Goal: Task Accomplishment & Management: Use online tool/utility

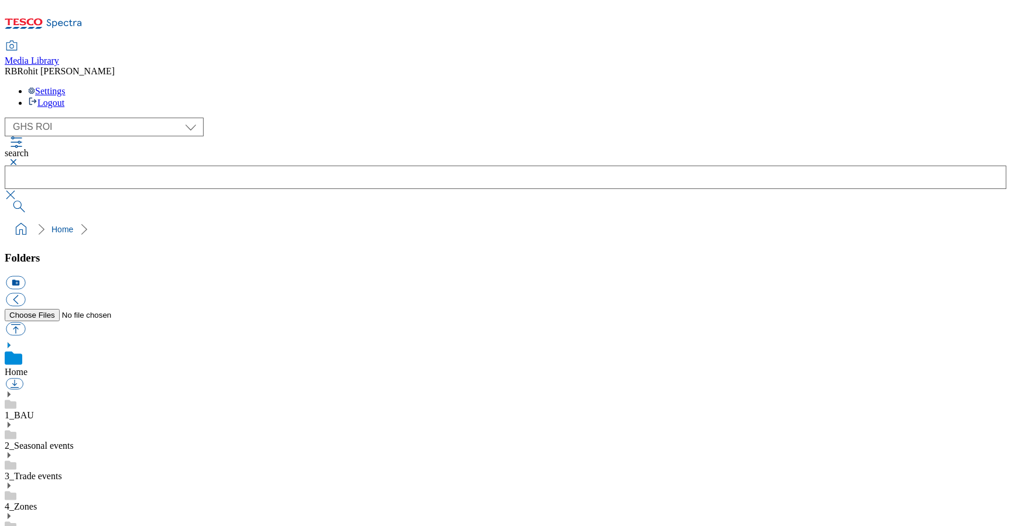
select select "flare-ghs-roi"
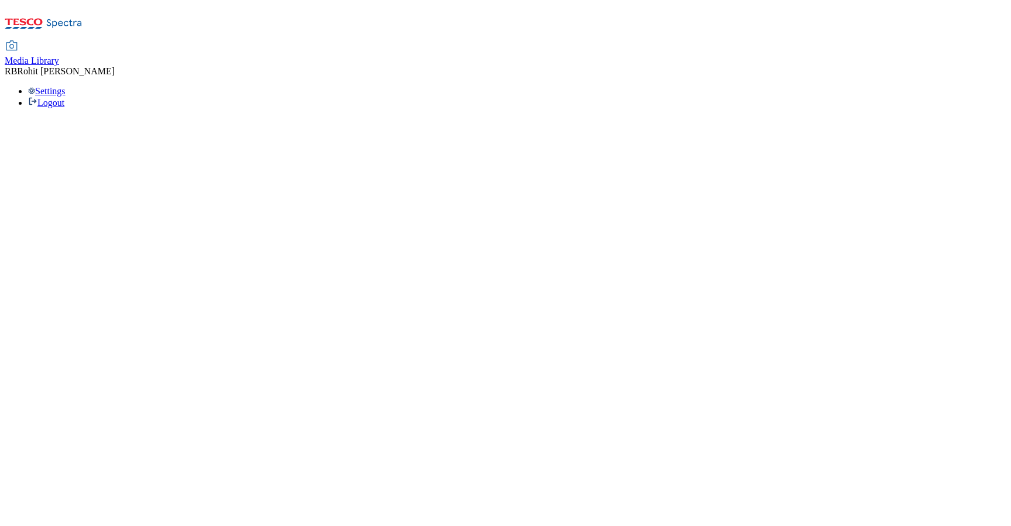
select select "flare-ghs-roi"
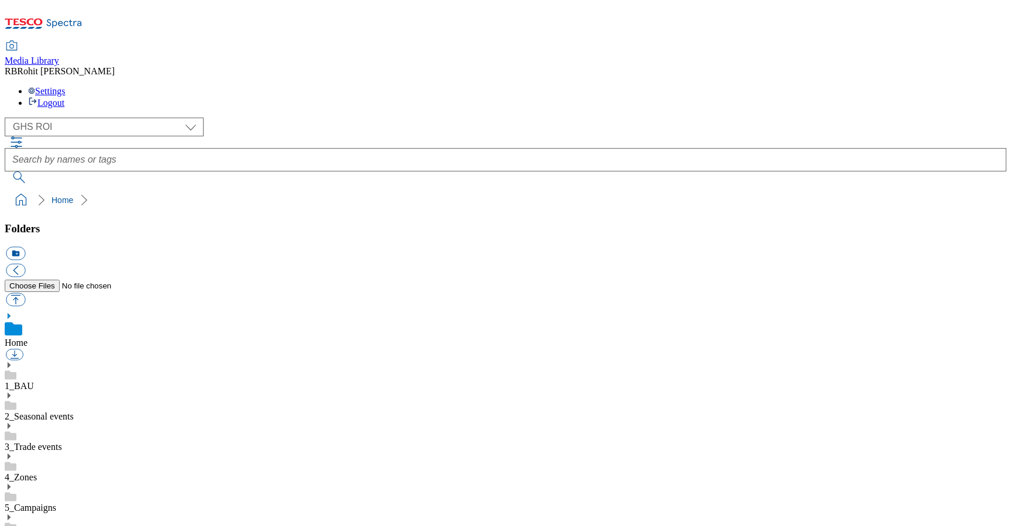
scroll to position [2, 0]
click at [80, 361] on div "1_BAU" at bounding box center [506, 376] width 1002 height 30
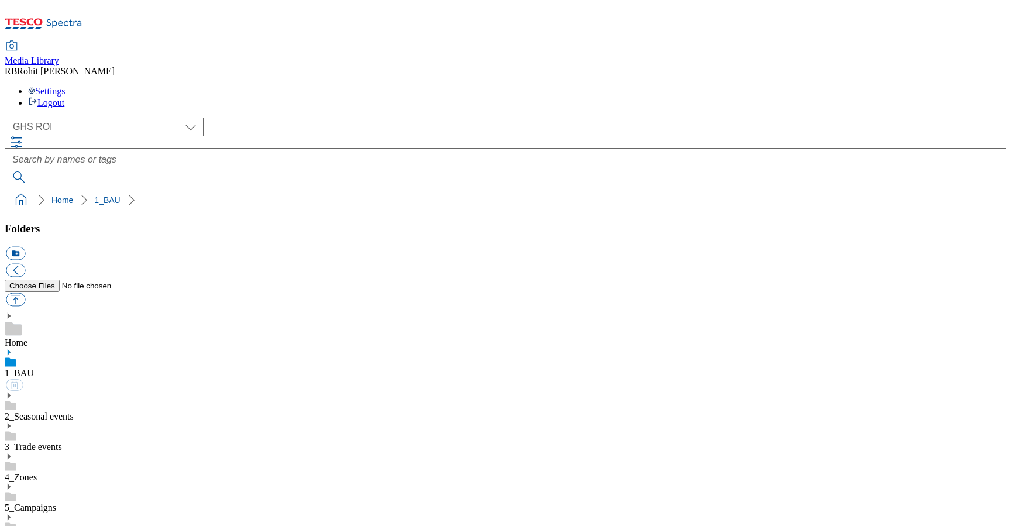
scroll to position [652, 0]
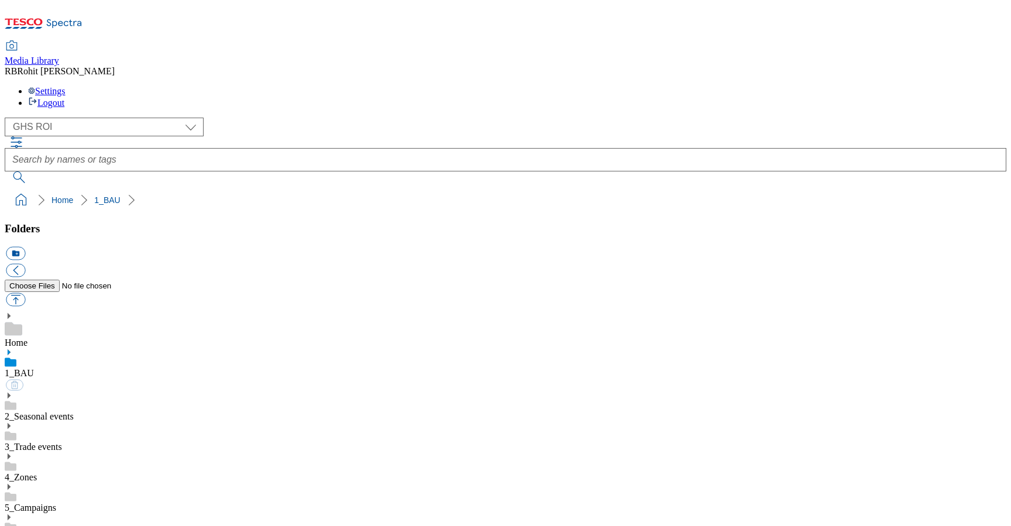
scroll to position [224, 0]
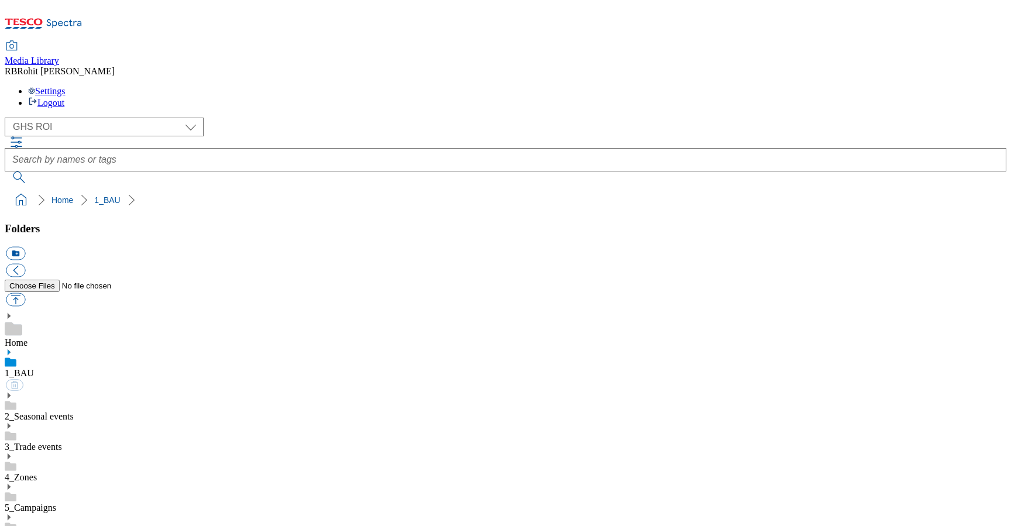
scroll to position [609, 0]
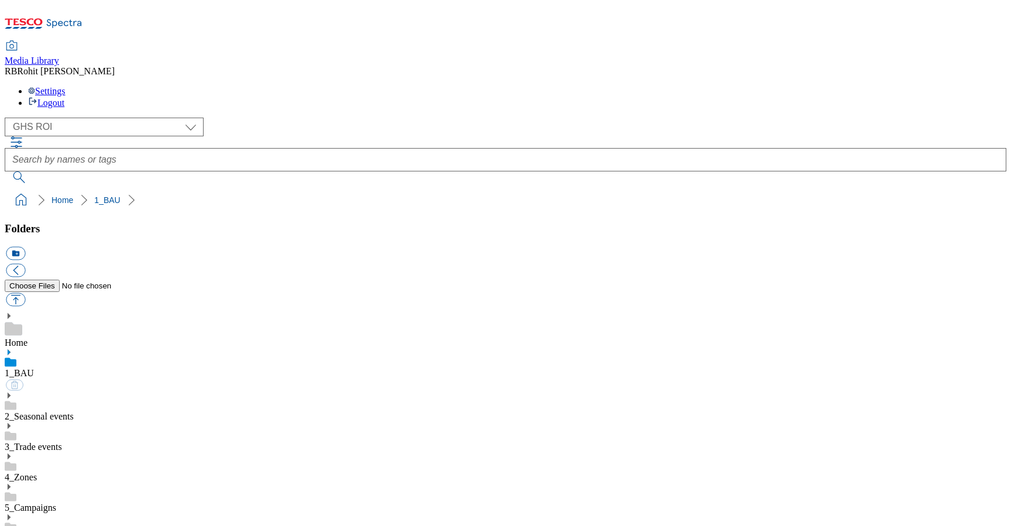
click at [34, 368] on link "1_BAU" at bounding box center [19, 373] width 29 height 10
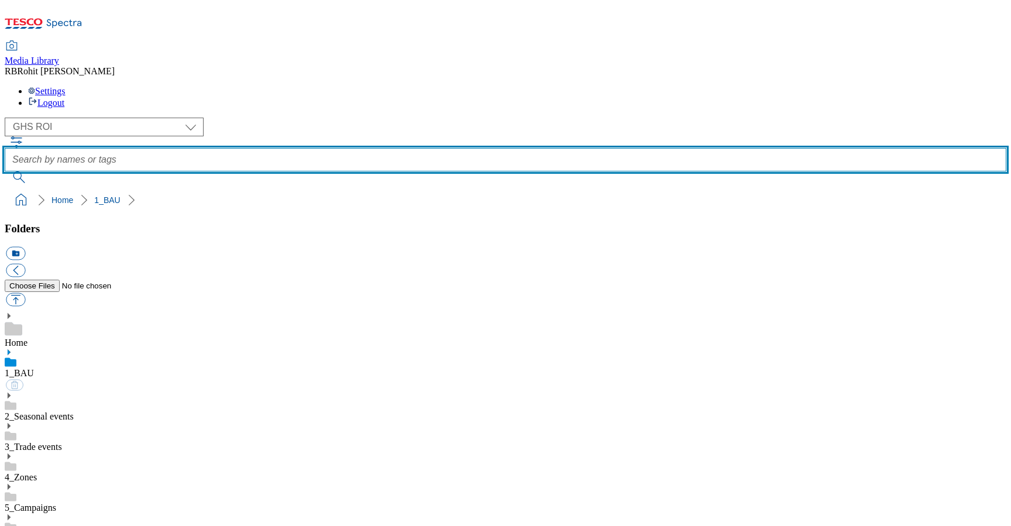
click at [401, 148] on input "text" at bounding box center [506, 159] width 1002 height 23
type input "steak"
click at [5, 171] on button "submit" at bounding box center [20, 177] width 30 height 12
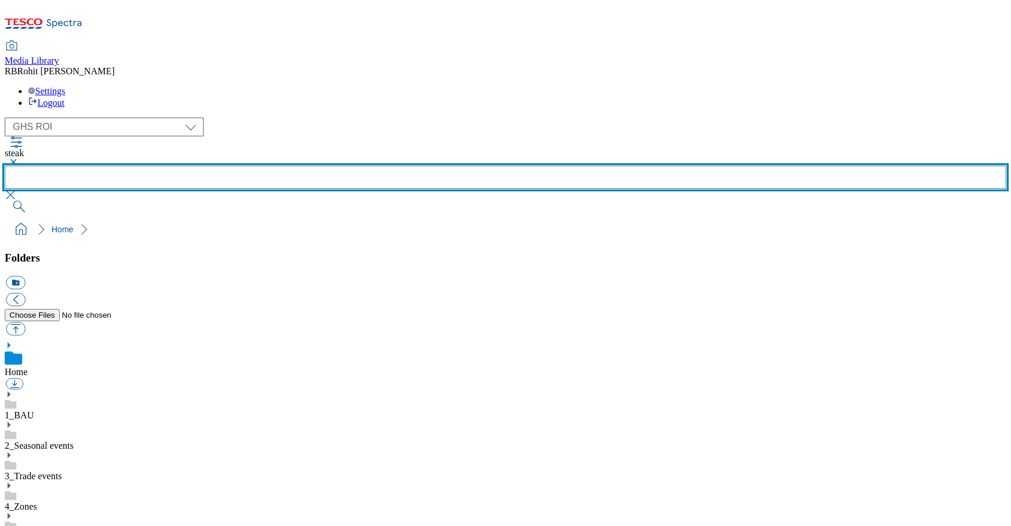
scroll to position [369, 0]
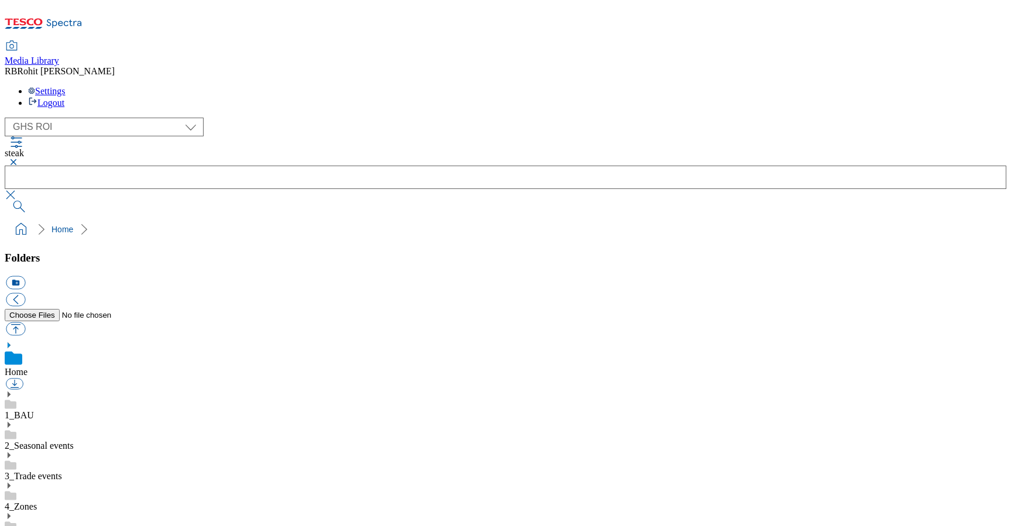
click at [11, 391] on use at bounding box center [9, 394] width 3 height 6
click at [11, 513] on use at bounding box center [9, 516] width 3 height 6
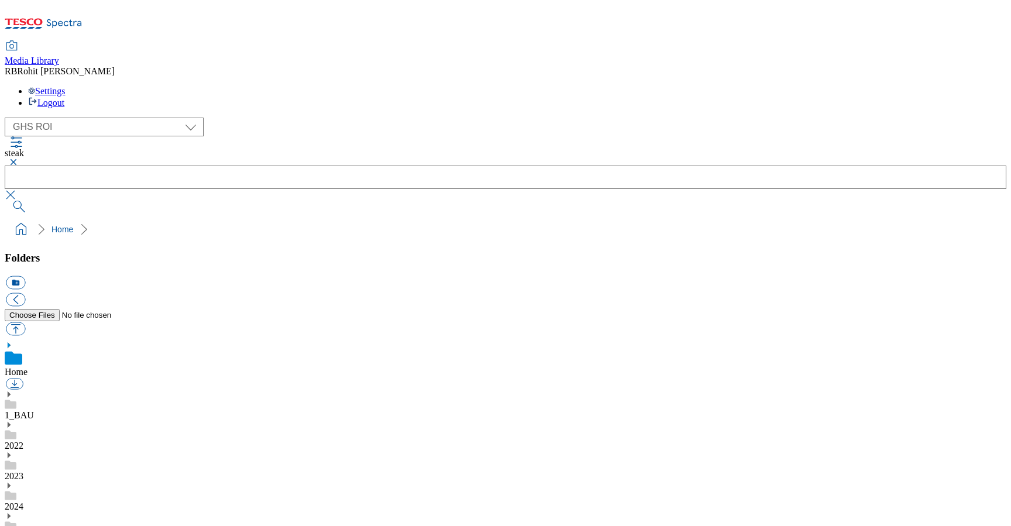
click at [81, 512] on div "2025" at bounding box center [506, 527] width 1002 height 30
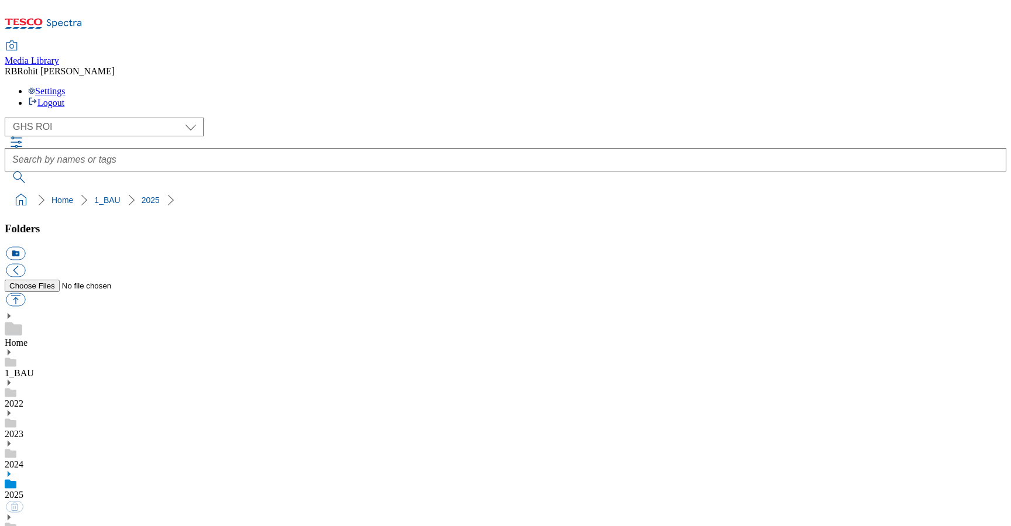
scroll to position [94, 0]
click at [25, 247] on button "icon_new_folder" at bounding box center [15, 253] width 19 height 13
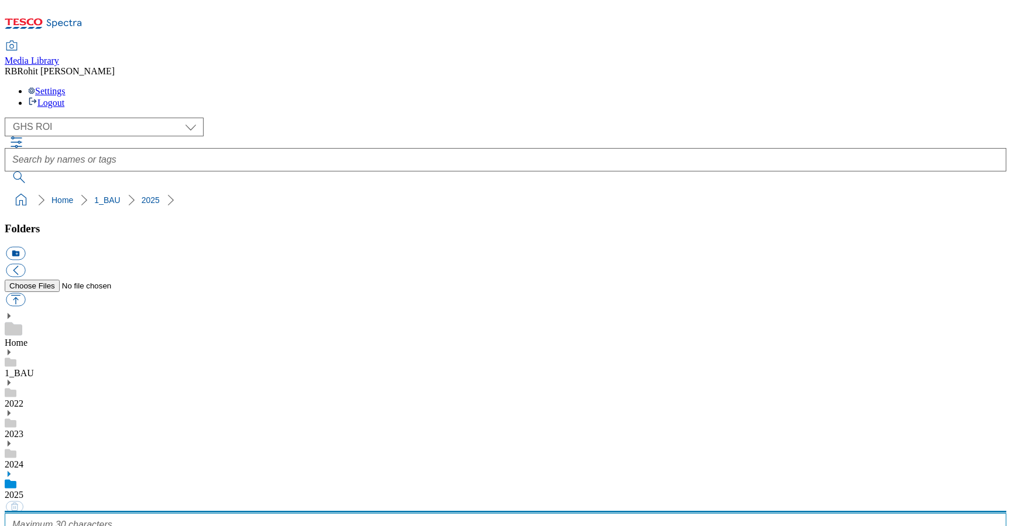
click at [110, 513] on input "text" at bounding box center [506, 524] width 1002 height 23
type input "2528"
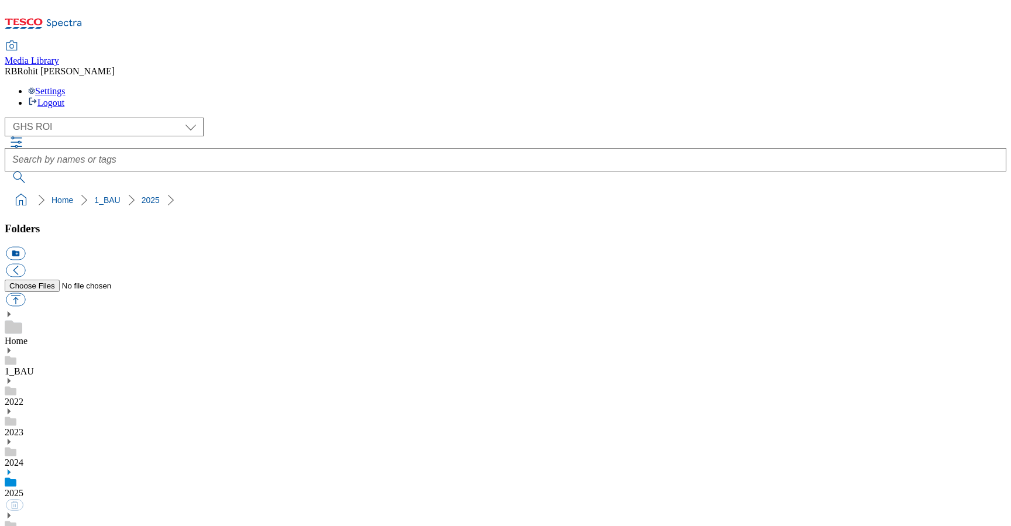
scroll to position [472, 0]
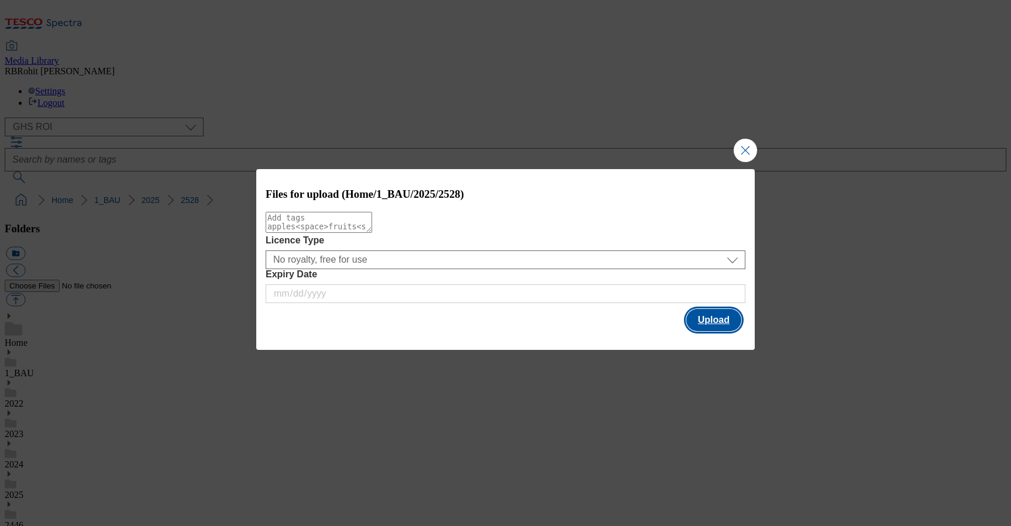
click at [716, 323] on button "Upload" at bounding box center [713, 320] width 55 height 22
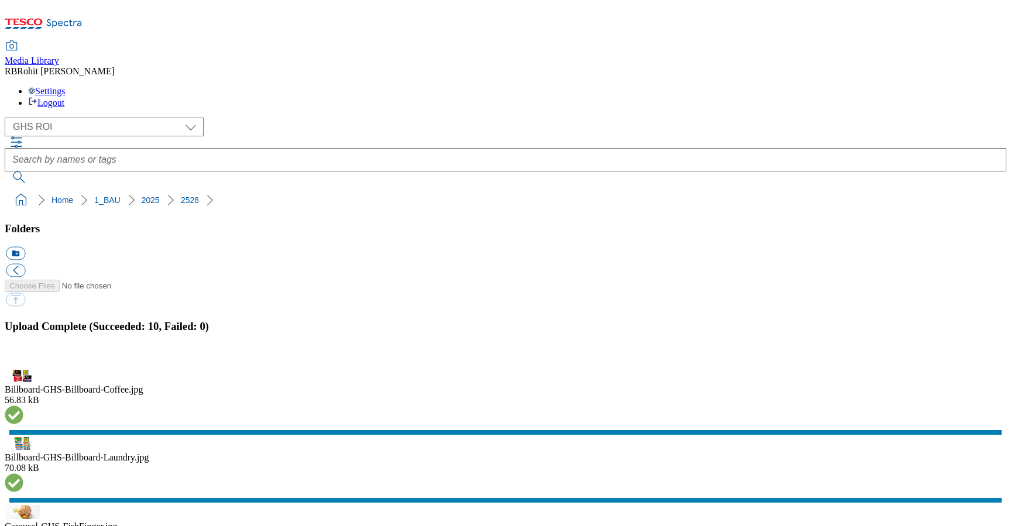
scroll to position [287, 0]
click at [23, 358] on button "button" at bounding box center [15, 363] width 18 height 11
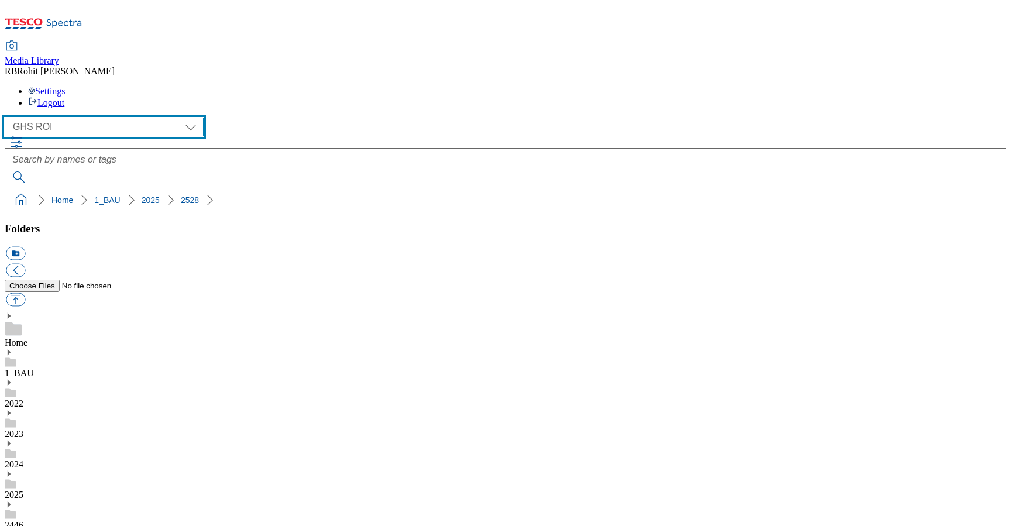
click at [71, 118] on select "Clubcard Marketing Clubcard ROI Dotcom UK GHS Marketing UK GHS ROI Realfood Tes…" at bounding box center [104, 127] width 199 height 19
select select "flare-ghs-mktg"
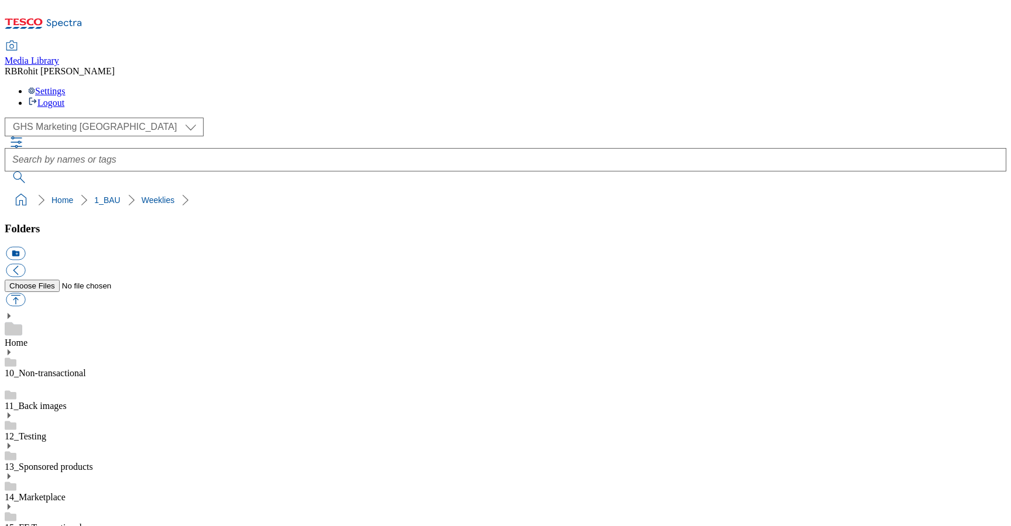
click at [25, 247] on button "icon_new_folder" at bounding box center [15, 253] width 19 height 13
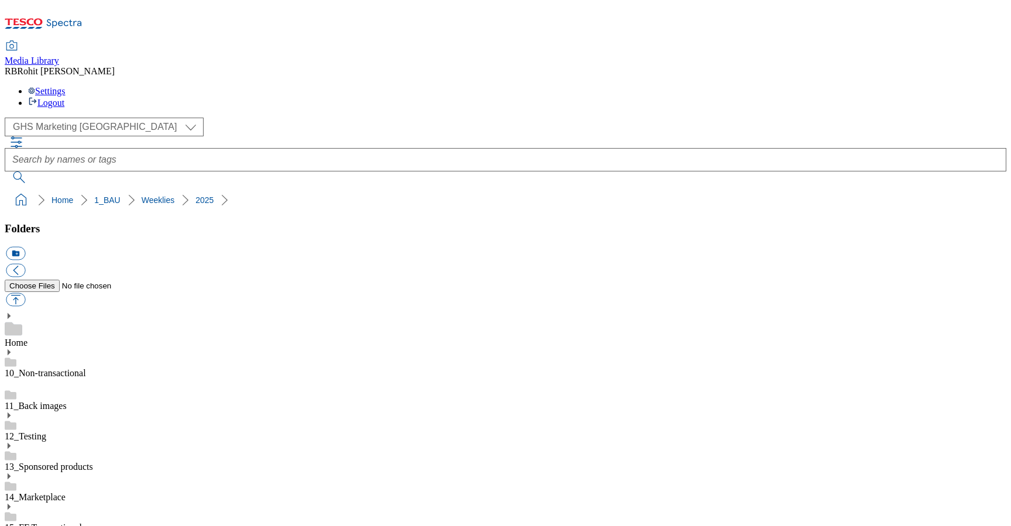
type input "2527-Audience test"
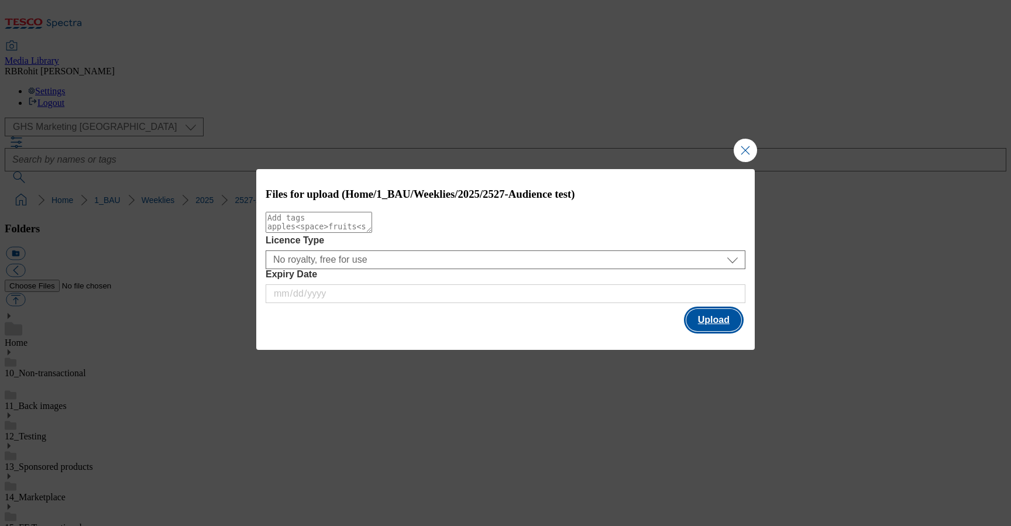
click at [717, 321] on button "Upload" at bounding box center [713, 320] width 55 height 22
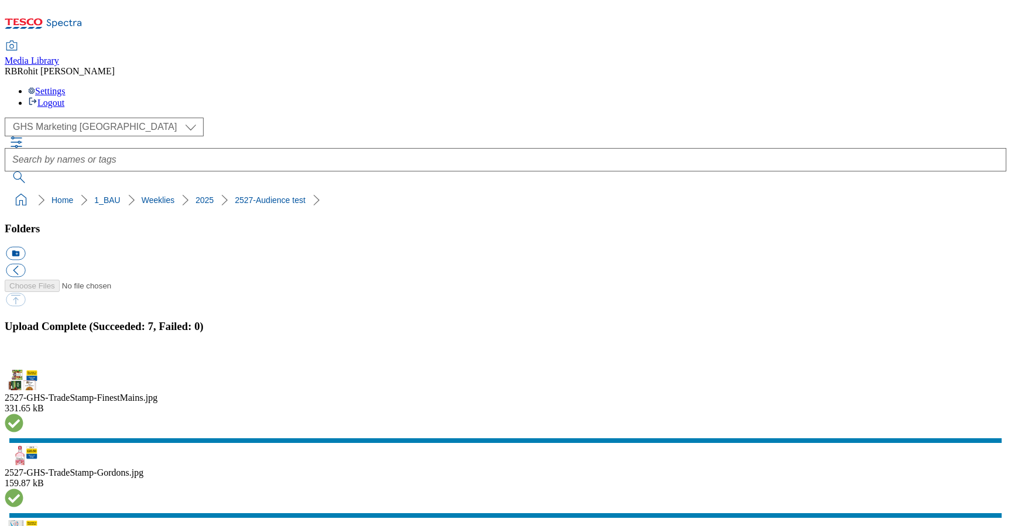
scroll to position [135, 0]
click at [23, 358] on button "button" at bounding box center [15, 363] width 18 height 11
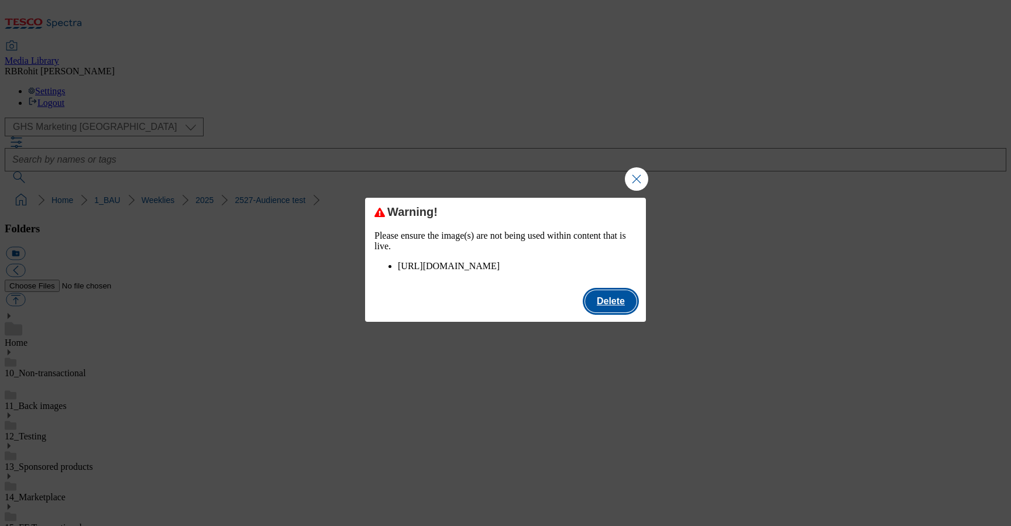
click at [618, 311] on button "Delete" at bounding box center [610, 301] width 51 height 22
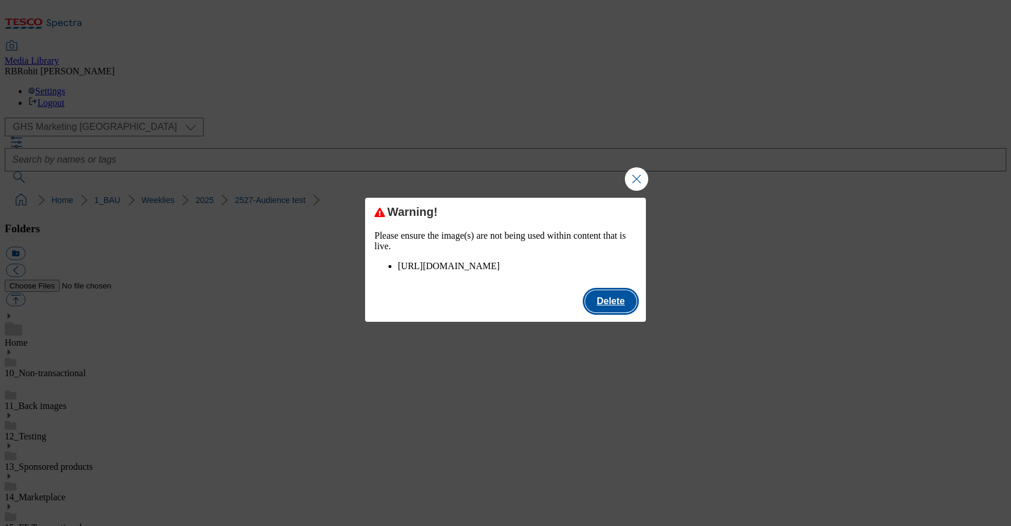
click at [609, 311] on button "Delete" at bounding box center [610, 301] width 51 height 22
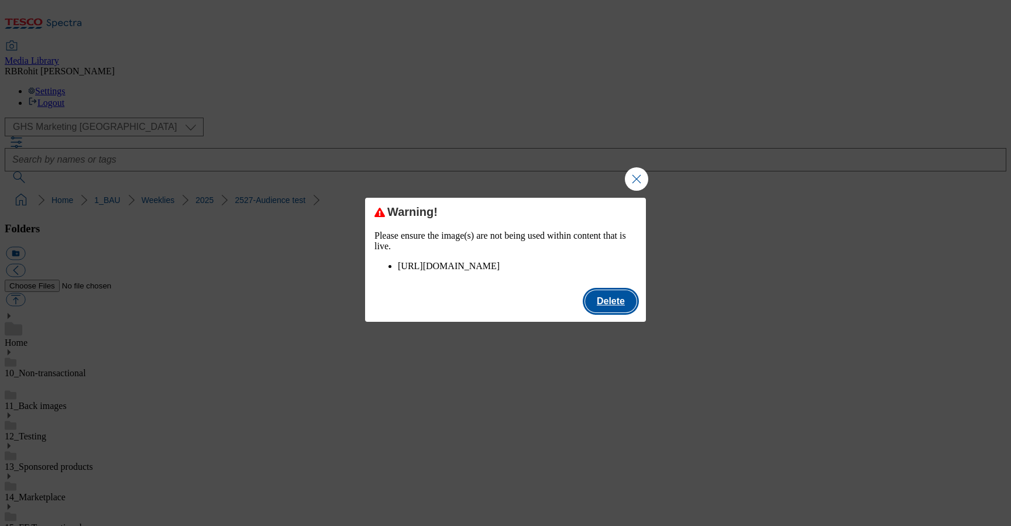
click at [609, 308] on button "Delete" at bounding box center [610, 301] width 51 height 22
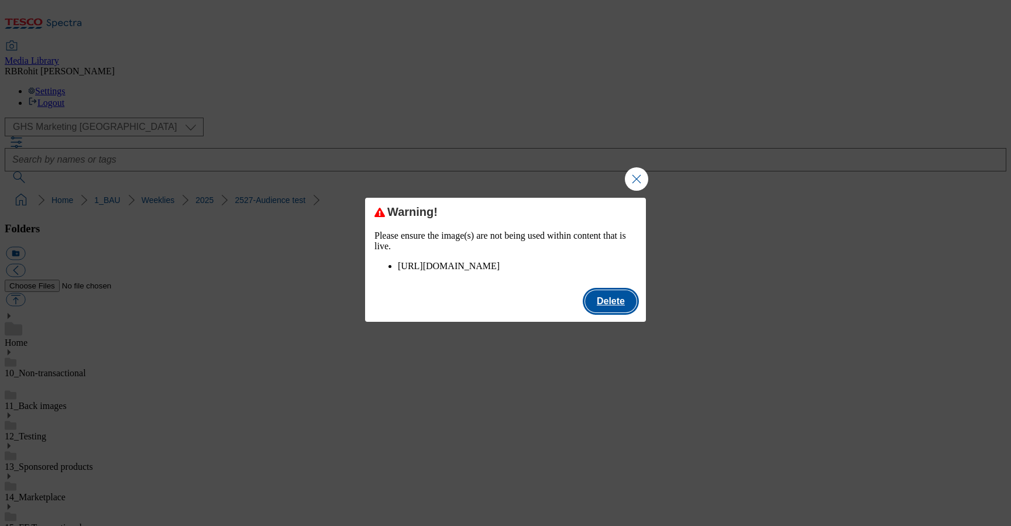
click at [587, 312] on button "Delete" at bounding box center [610, 301] width 51 height 22
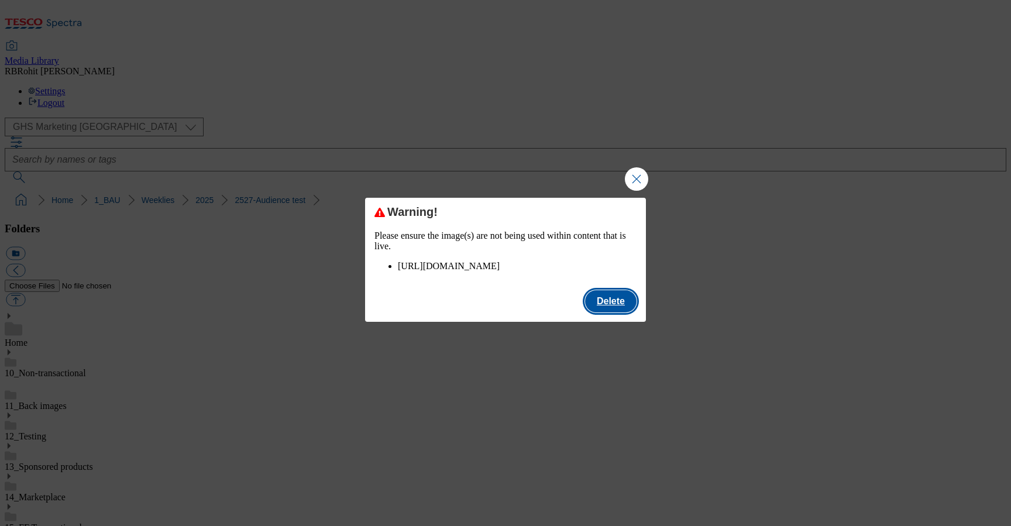
click at [602, 308] on button "Delete" at bounding box center [610, 301] width 51 height 22
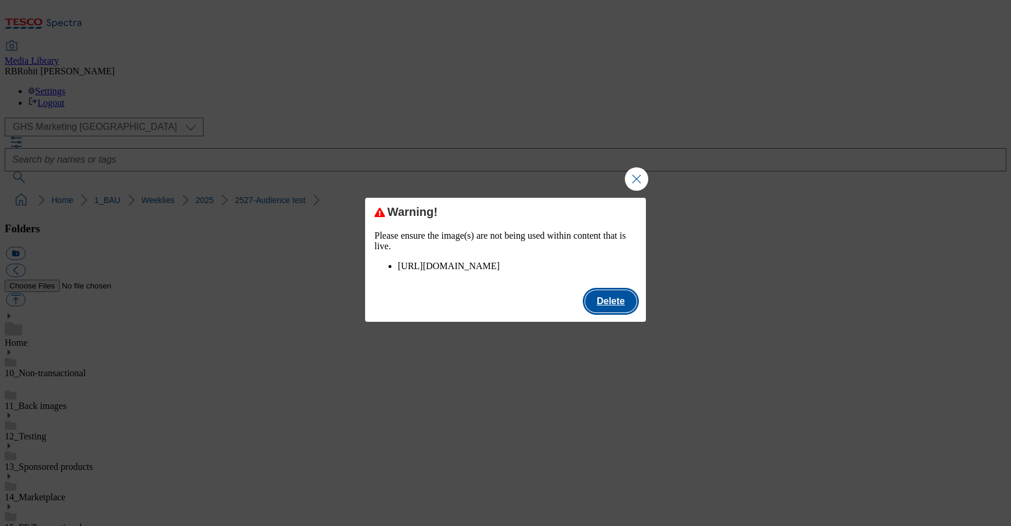
click at [618, 308] on button "Delete" at bounding box center [610, 301] width 51 height 22
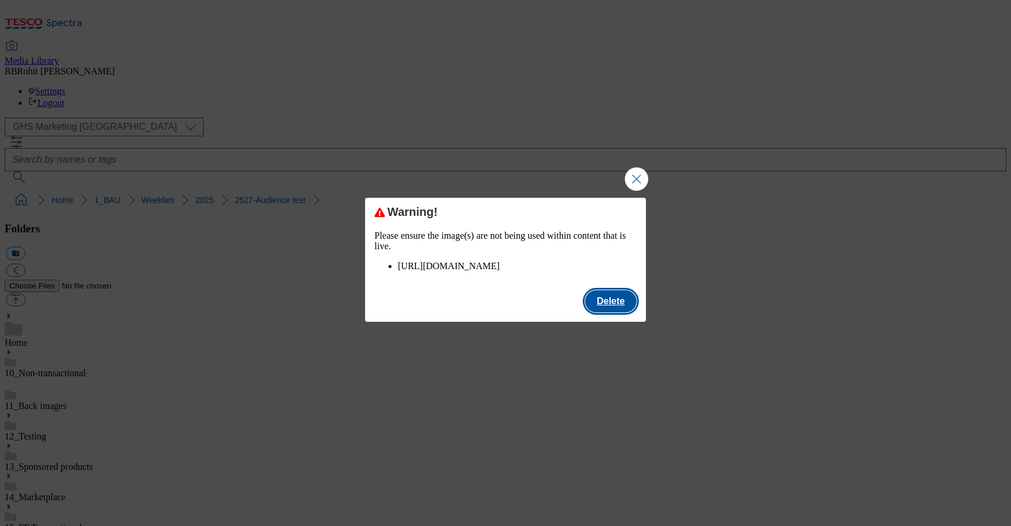
click at [620, 311] on button "Delete" at bounding box center [610, 301] width 51 height 22
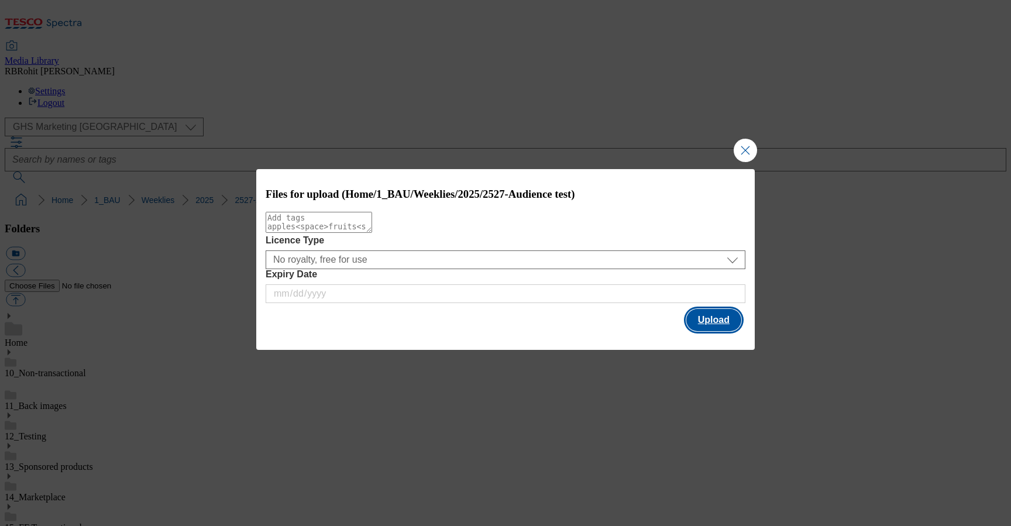
click at [704, 321] on button "Upload" at bounding box center [713, 320] width 55 height 22
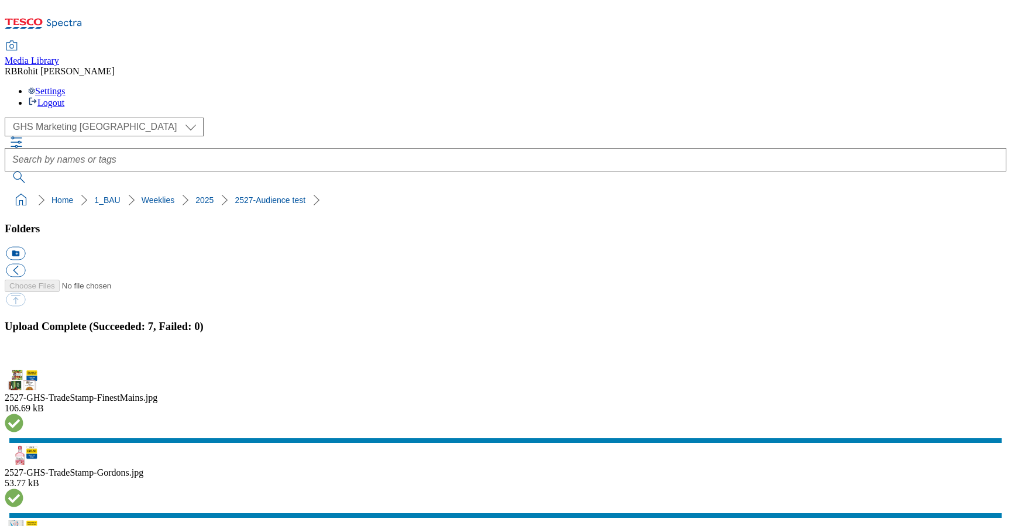
scroll to position [135, 0]
click at [23, 358] on button "button" at bounding box center [15, 363] width 18 height 11
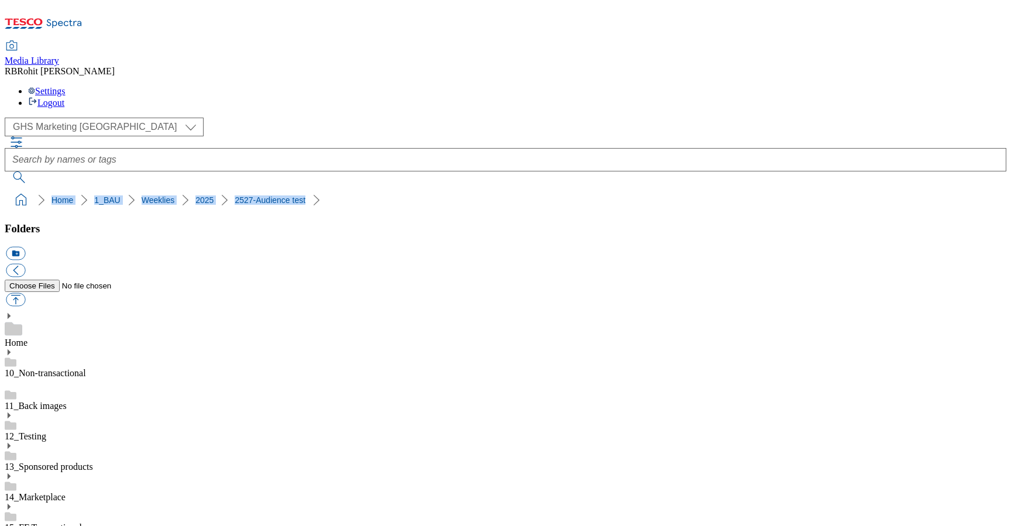
drag, startPoint x: 4, startPoint y: 113, endPoint x: 259, endPoint y: 116, distance: 255.1
click at [260, 189] on nav "Home 1_BAU Weeklies 2025 2527-Audience test" at bounding box center [506, 200] width 1002 height 22
copy ol "Home 1_BAU Weeklies 2025 2527-Audience test"
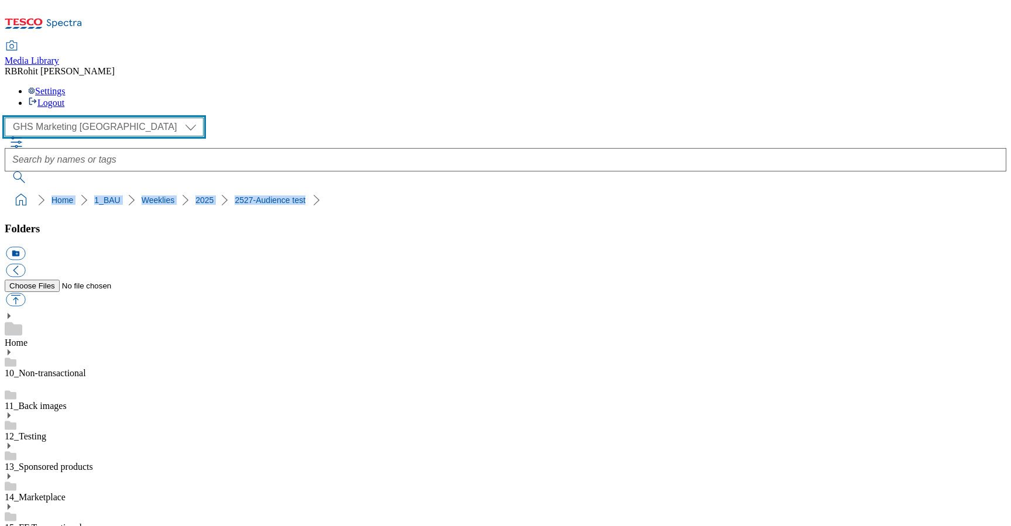
click at [71, 118] on select "Clubcard Marketing Clubcard ROI Dotcom UK GHS Marketing UK GHS ROI Realfood Tes…" at bounding box center [104, 127] width 199 height 19
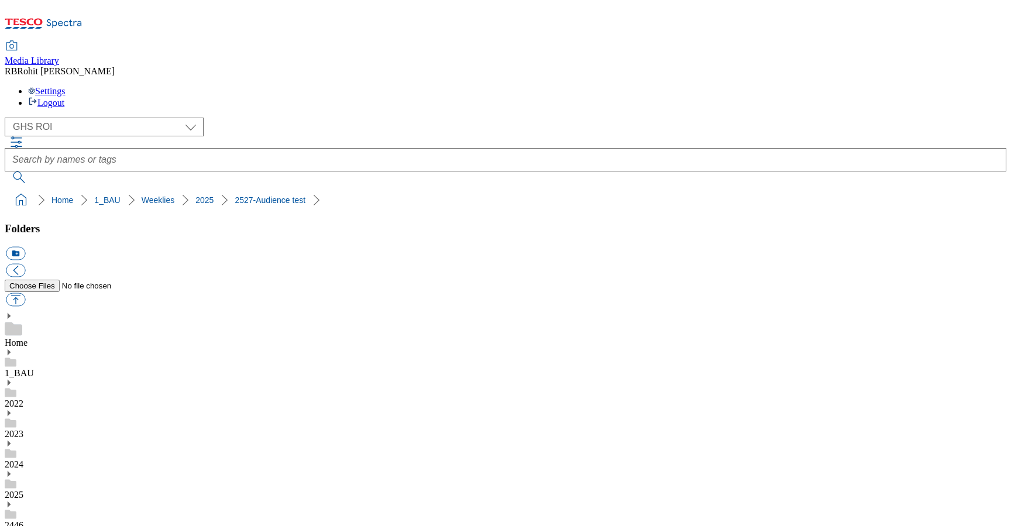
click at [11, 471] on use at bounding box center [9, 474] width 3 height 6
drag, startPoint x: 4, startPoint y: 116, endPoint x: 156, endPoint y: 109, distance: 151.7
click at [156, 189] on nav "Home 1_BAU 2025 2528" at bounding box center [506, 200] width 1002 height 22
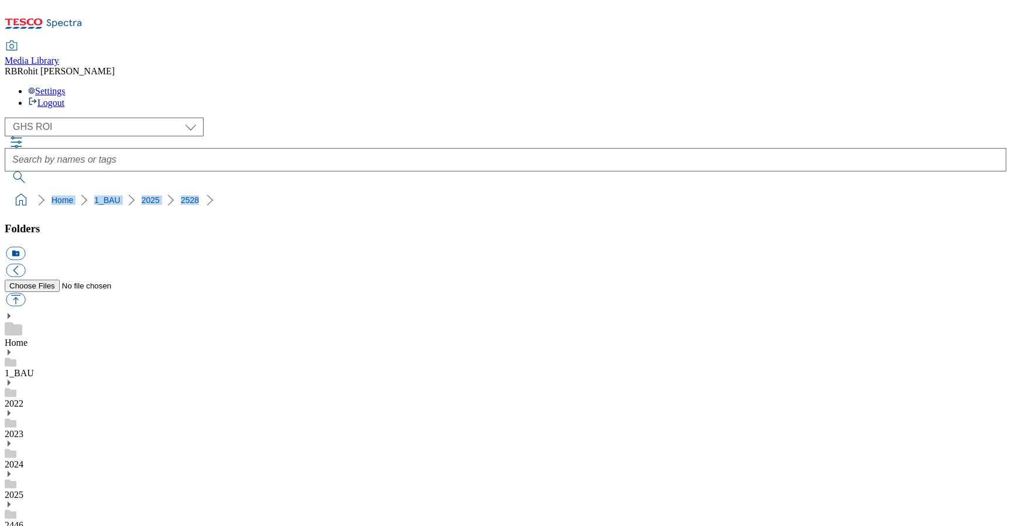
copy ol "Home 1_BAU 2025 2528"
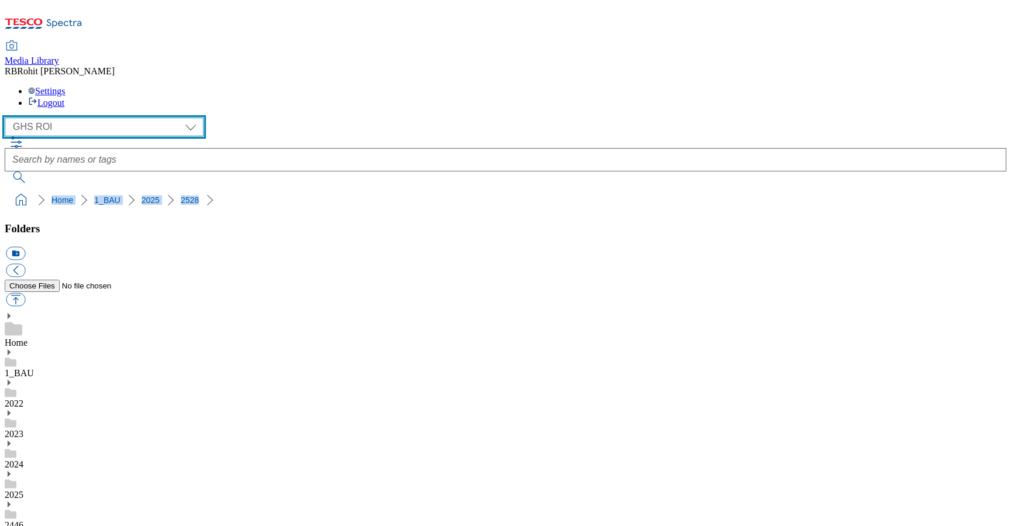
click at [70, 118] on select "Clubcard Marketing Clubcard ROI Dotcom UK GHS Marketing UK GHS ROI Realfood Tes…" at bounding box center [104, 127] width 199 height 19
select select "flare-ghs-mktg"
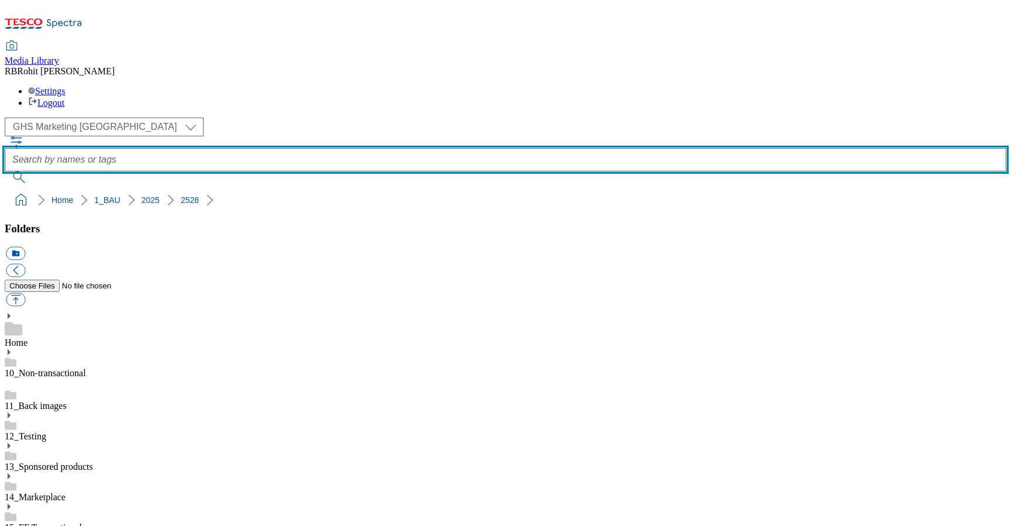
click at [413, 148] on input "text" at bounding box center [506, 159] width 1002 height 23
type input "clubcard"
click at [5, 171] on button "submit" at bounding box center [20, 177] width 30 height 12
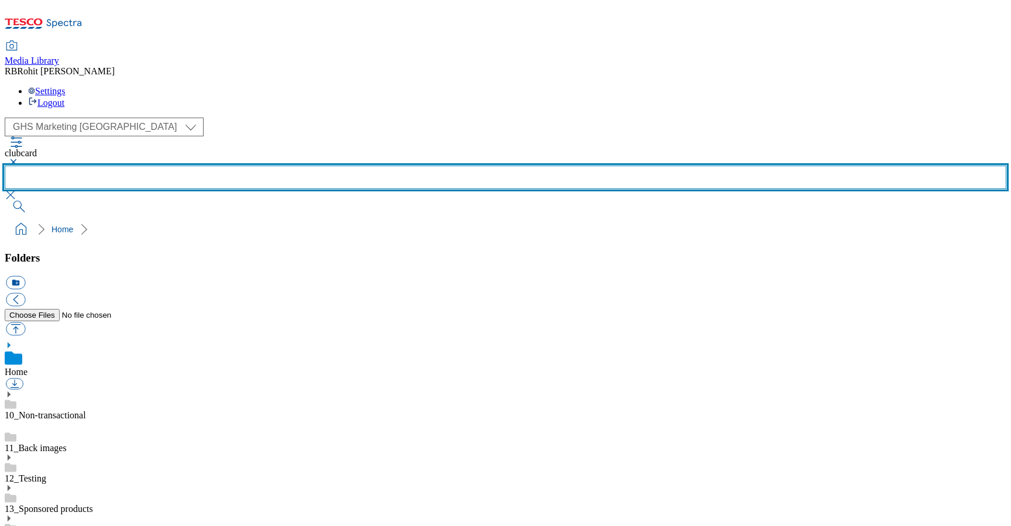
scroll to position [658, 0]
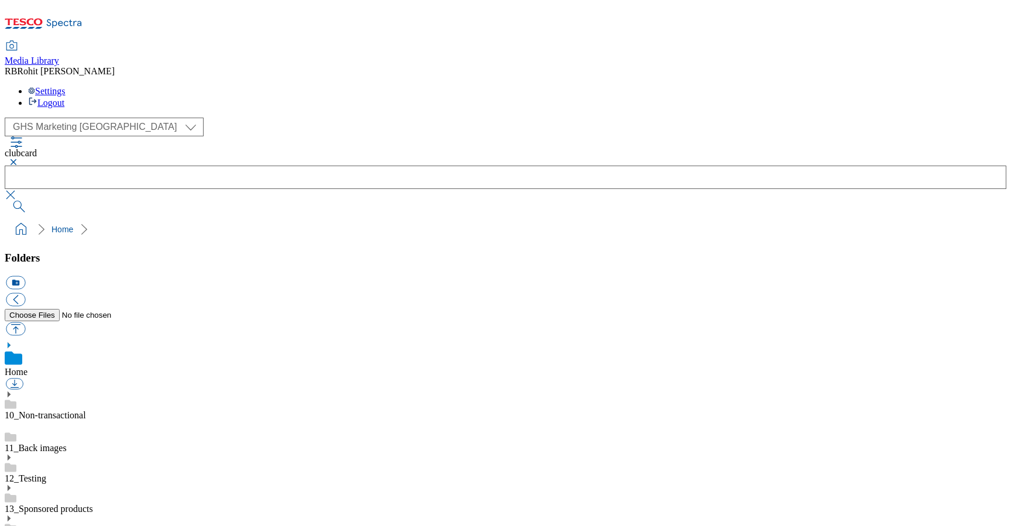
click at [19, 159] on button "button" at bounding box center [12, 162] width 14 height 7
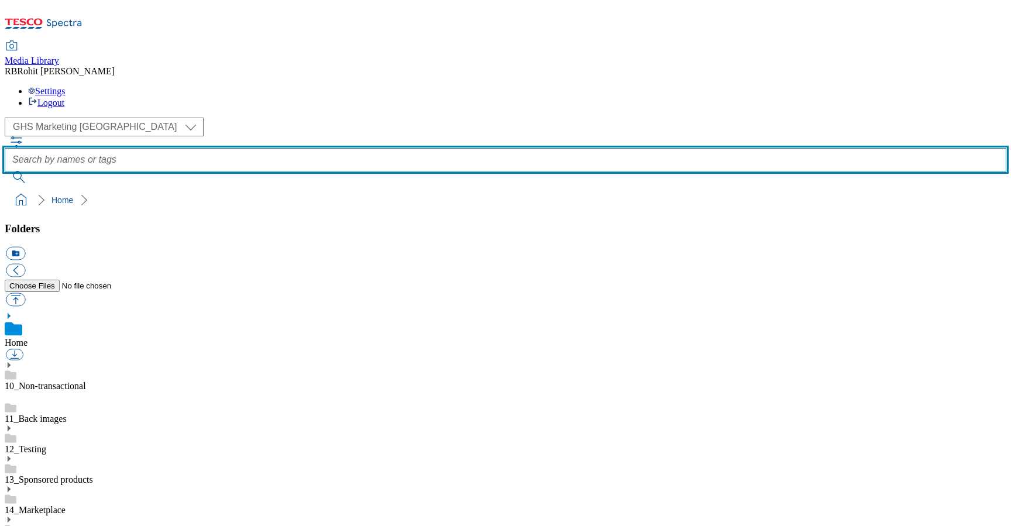
click at [390, 148] on input "text" at bounding box center [506, 159] width 1002 height 23
type input "Clubcard banner"
click at [5, 171] on button "submit" at bounding box center [20, 177] width 30 height 12
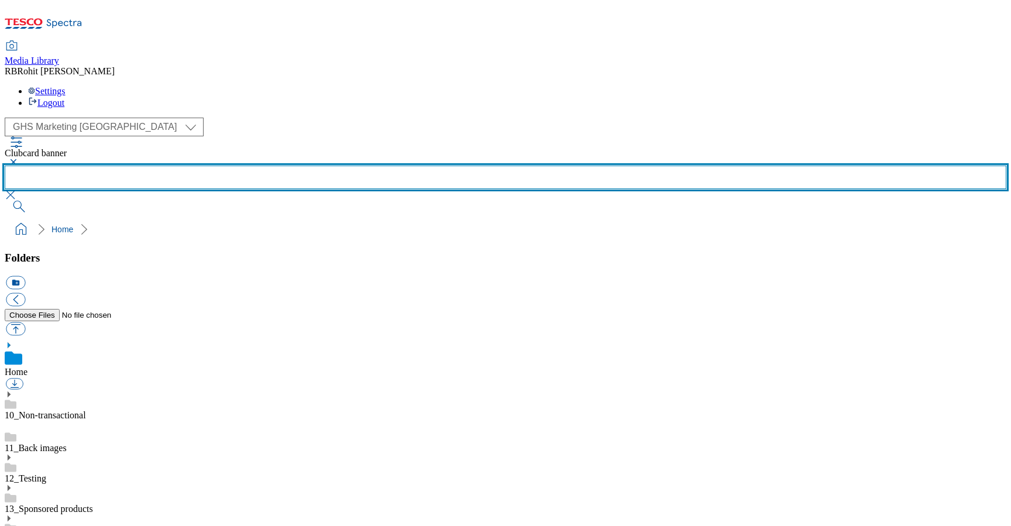
scroll to position [658, 0]
